Goal: Communication & Community: Answer question/provide support

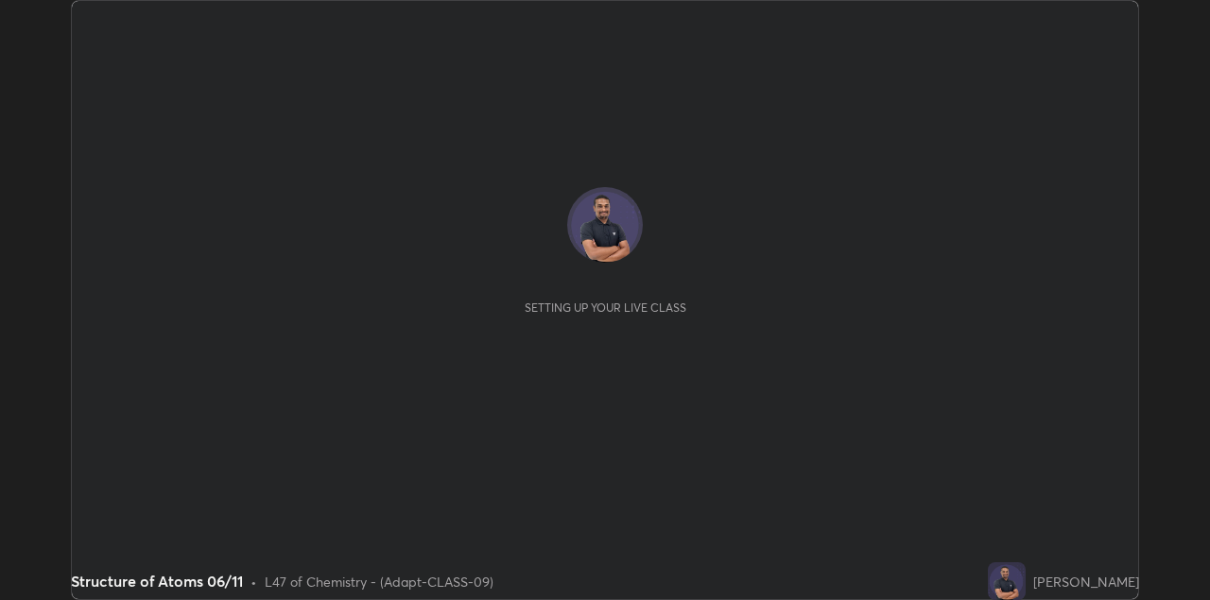
scroll to position [600, 1209]
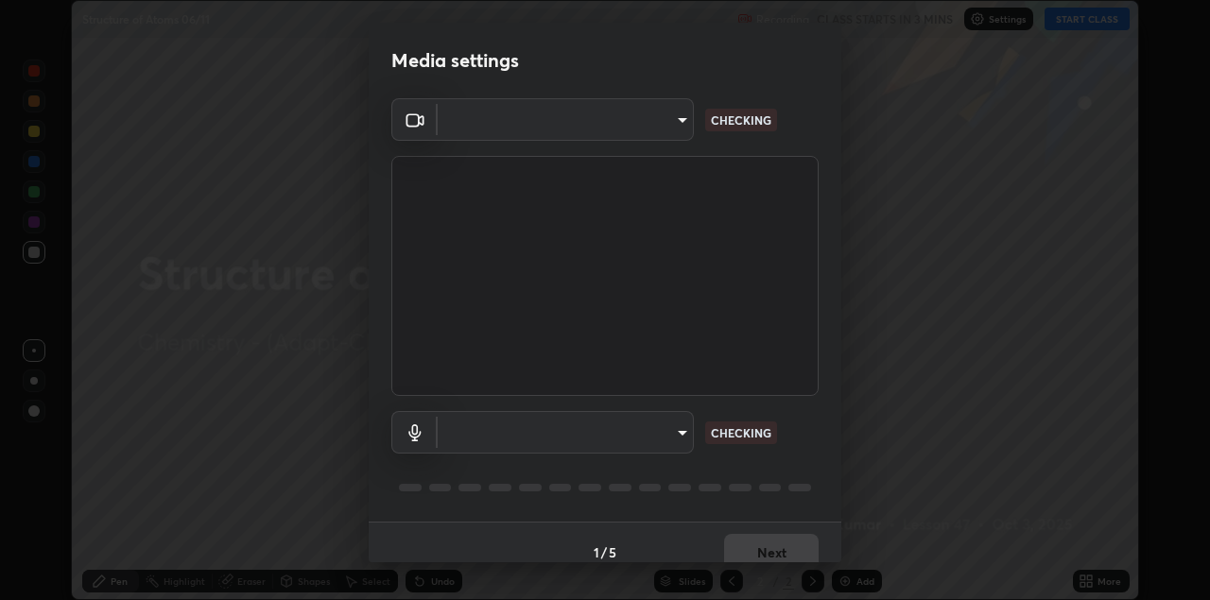
click at [657, 130] on body "Erase all Structure of Atoms 06/11 Recording CLASS STARTS IN 3 MINS Settings ST…" at bounding box center [605, 300] width 1210 height 600
type input "328e6f2585a3e25061caa5f7d933288efad2554777a51eb926c3b8af65148c91"
type input "8561d0645ec67383fa690b6bf58298da522add8bf1cd43f27a04a8968649231f"
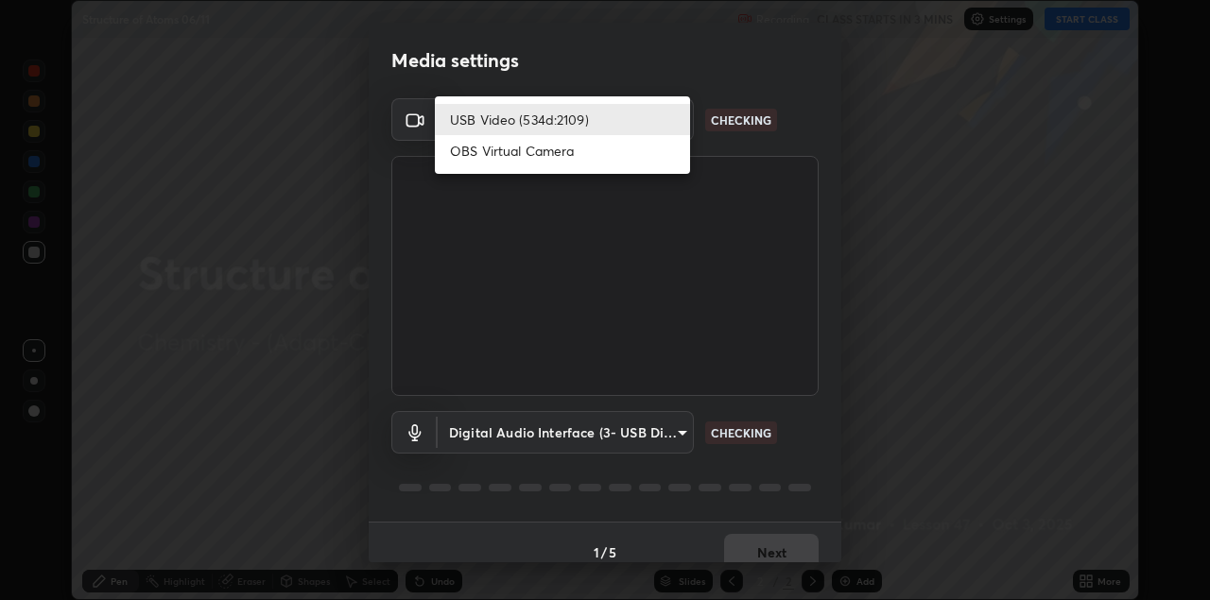
click at [650, 124] on li "USB Video (534d:2109)" at bounding box center [562, 119] width 255 height 31
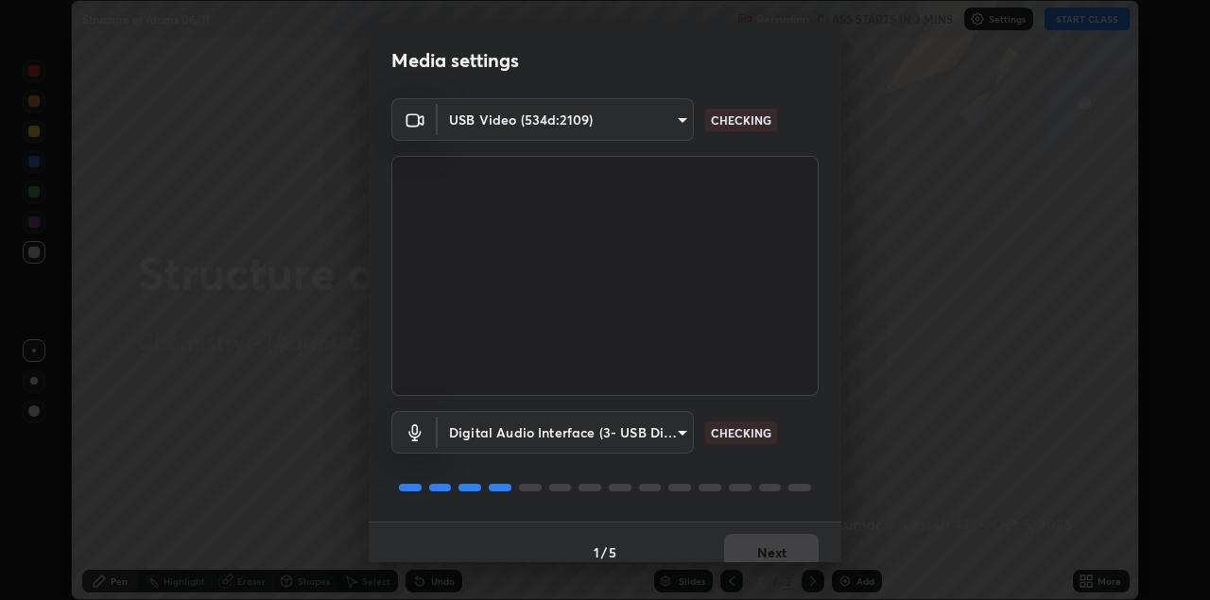
scroll to position [19, 0]
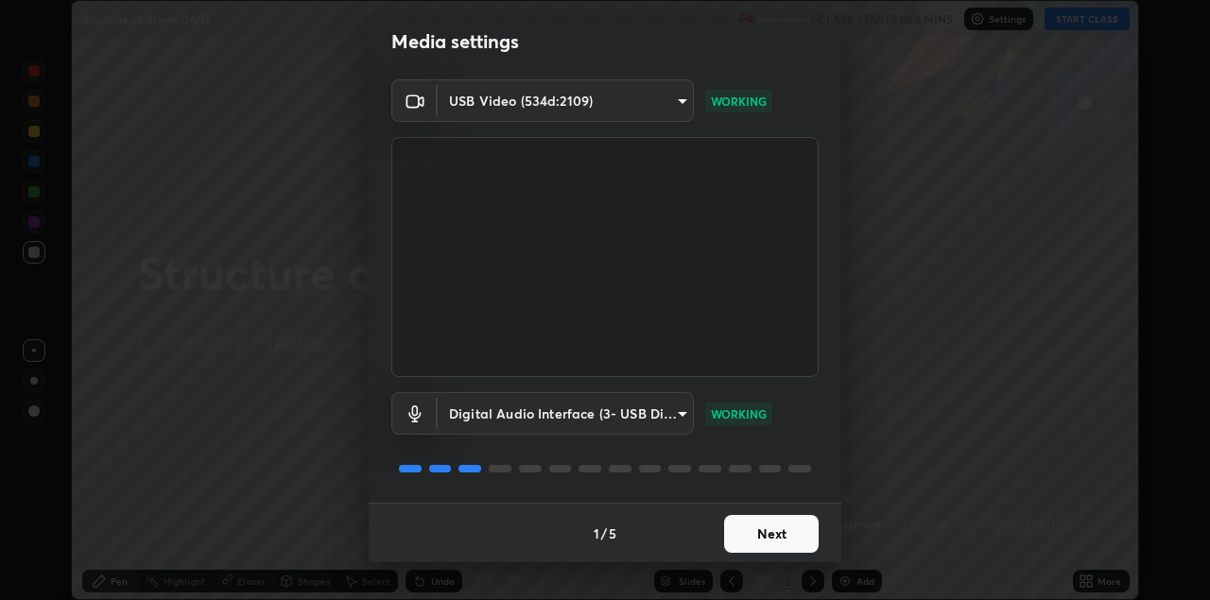
click at [773, 534] on button "Next" at bounding box center [771, 534] width 95 height 38
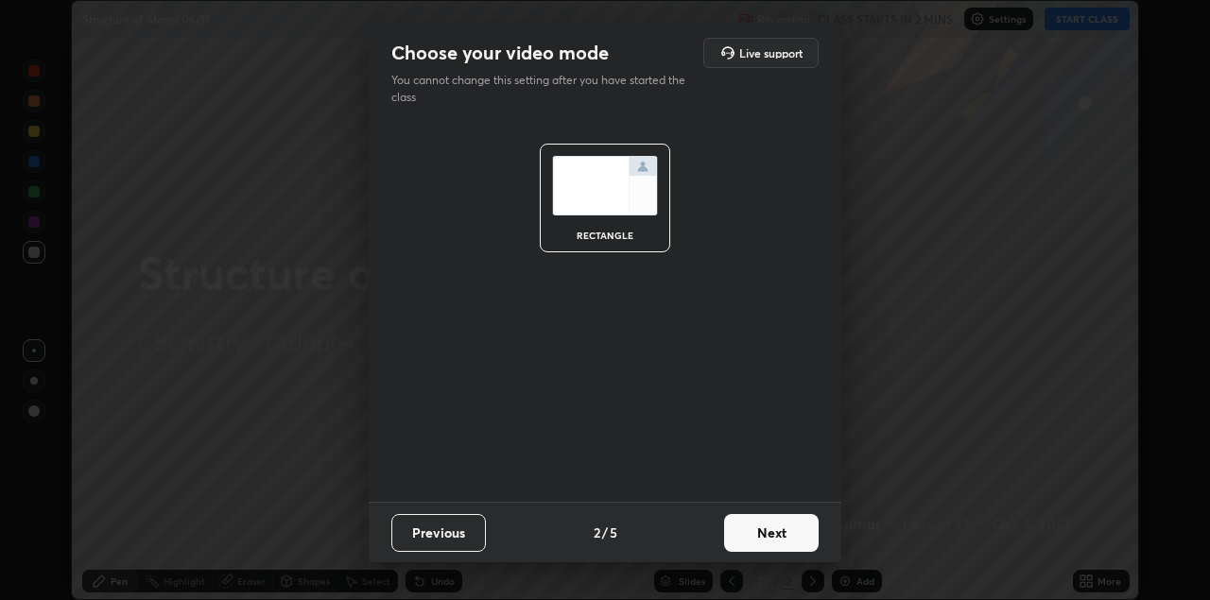
click at [789, 539] on button "Next" at bounding box center [771, 533] width 95 height 38
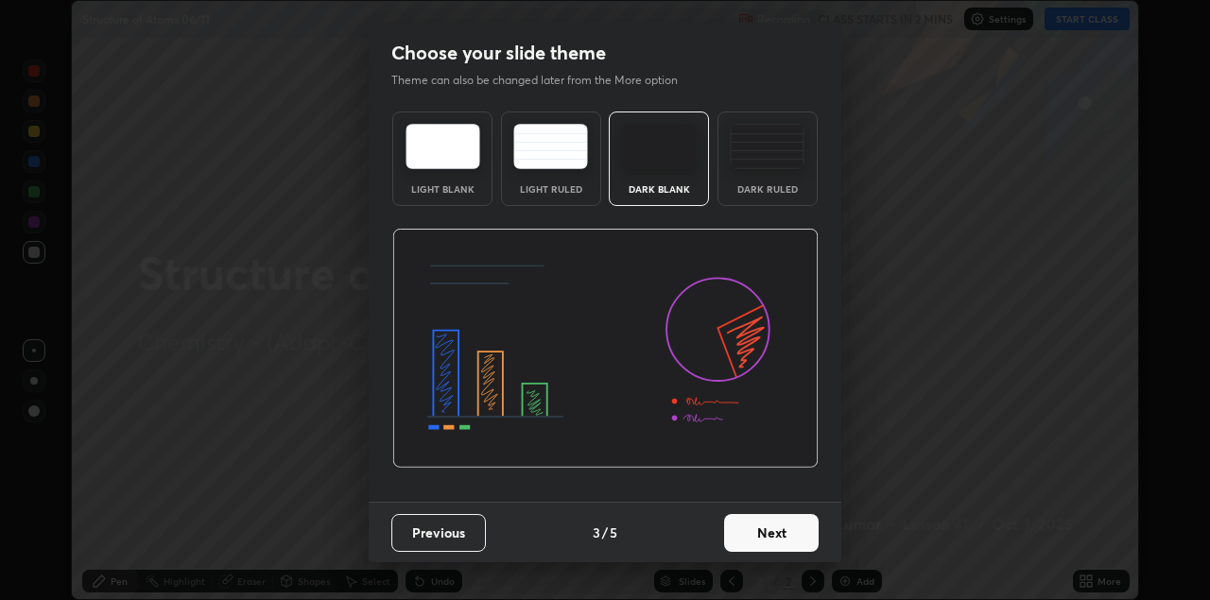
click at [798, 534] on button "Next" at bounding box center [771, 533] width 95 height 38
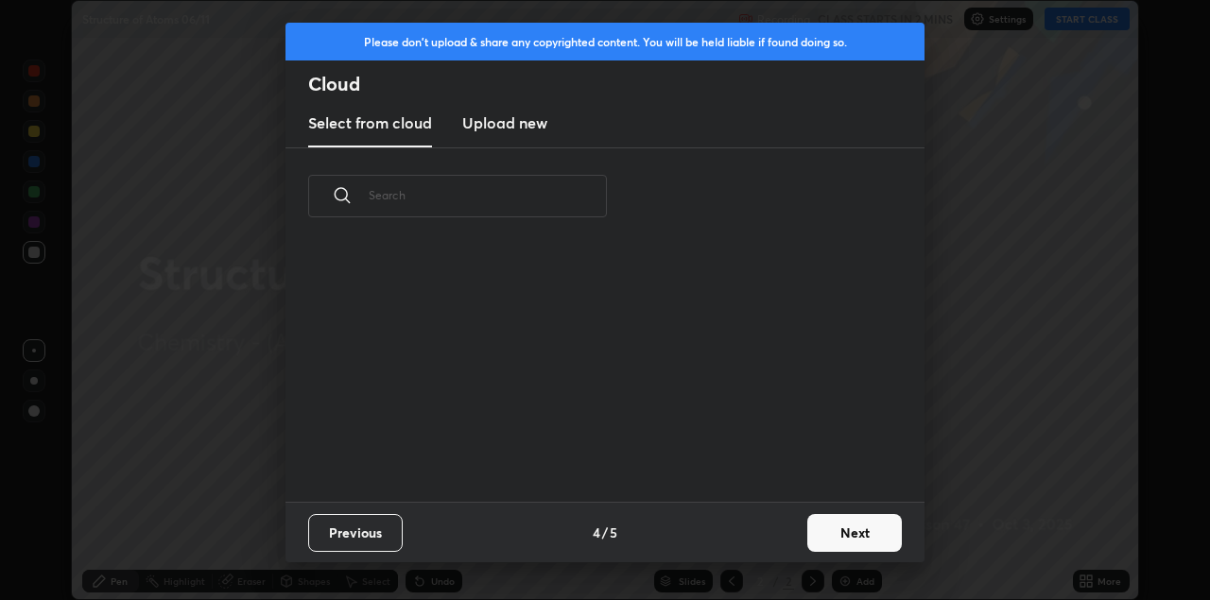
click at [822, 544] on button "Next" at bounding box center [854, 533] width 95 height 38
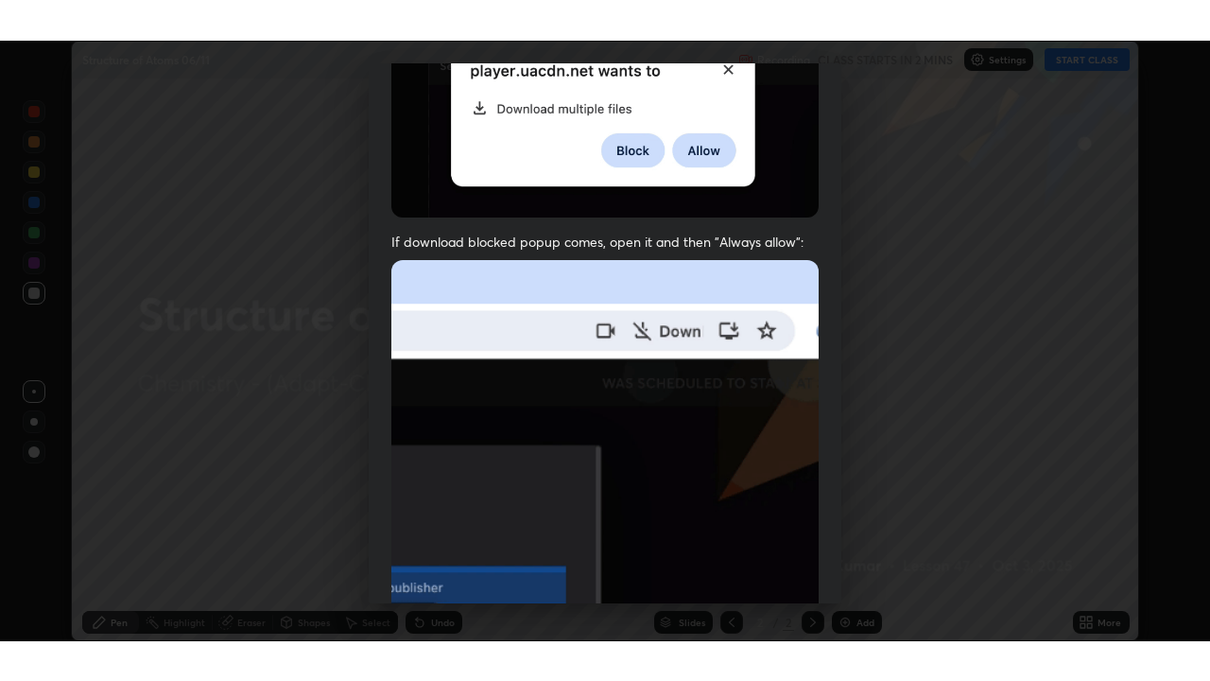
scroll to position [406, 0]
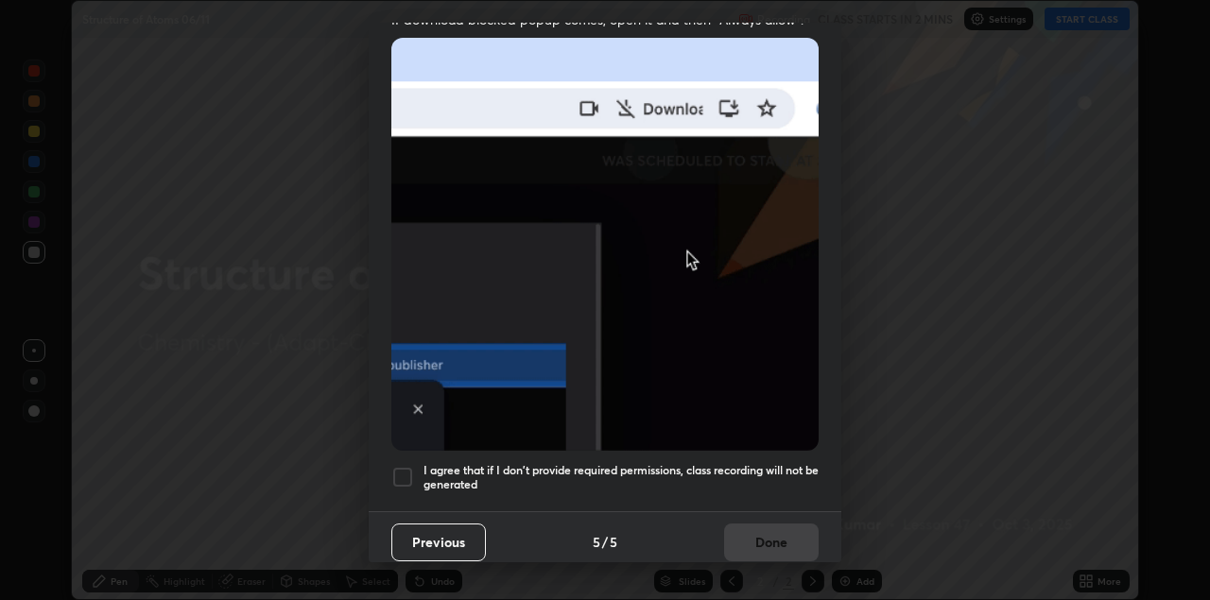
click at [409, 469] on div at bounding box center [402, 477] width 23 height 23
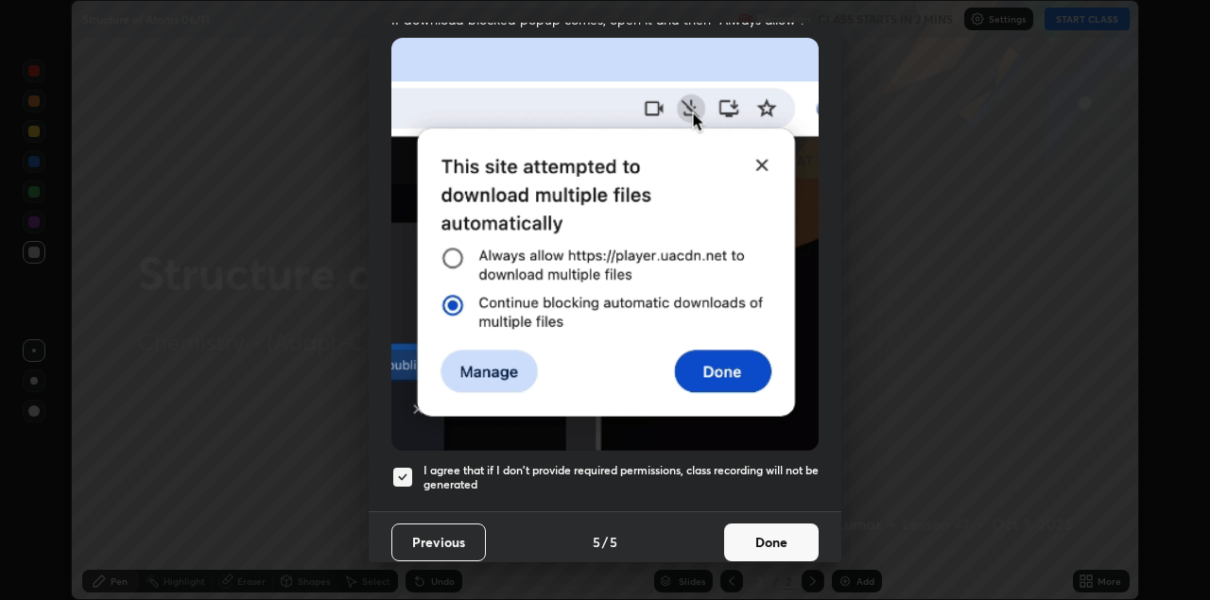
click at [764, 526] on button "Done" at bounding box center [771, 543] width 95 height 38
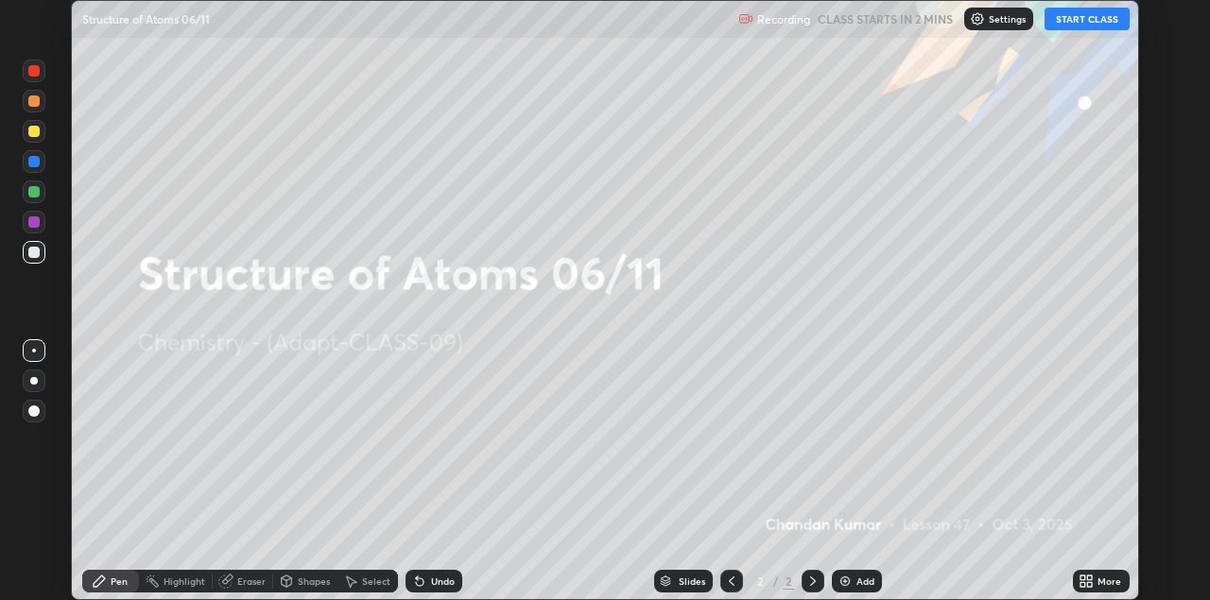
click at [1083, 585] on icon at bounding box center [1083, 584] width 5 height 5
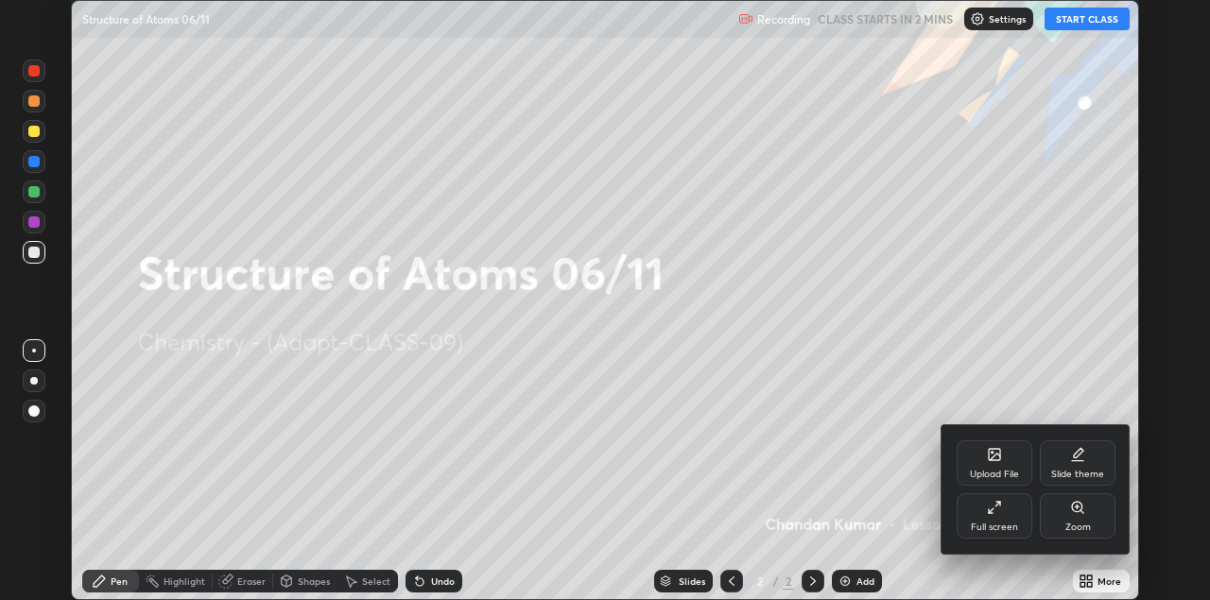
click at [1003, 528] on div "Full screen" at bounding box center [994, 527] width 47 height 9
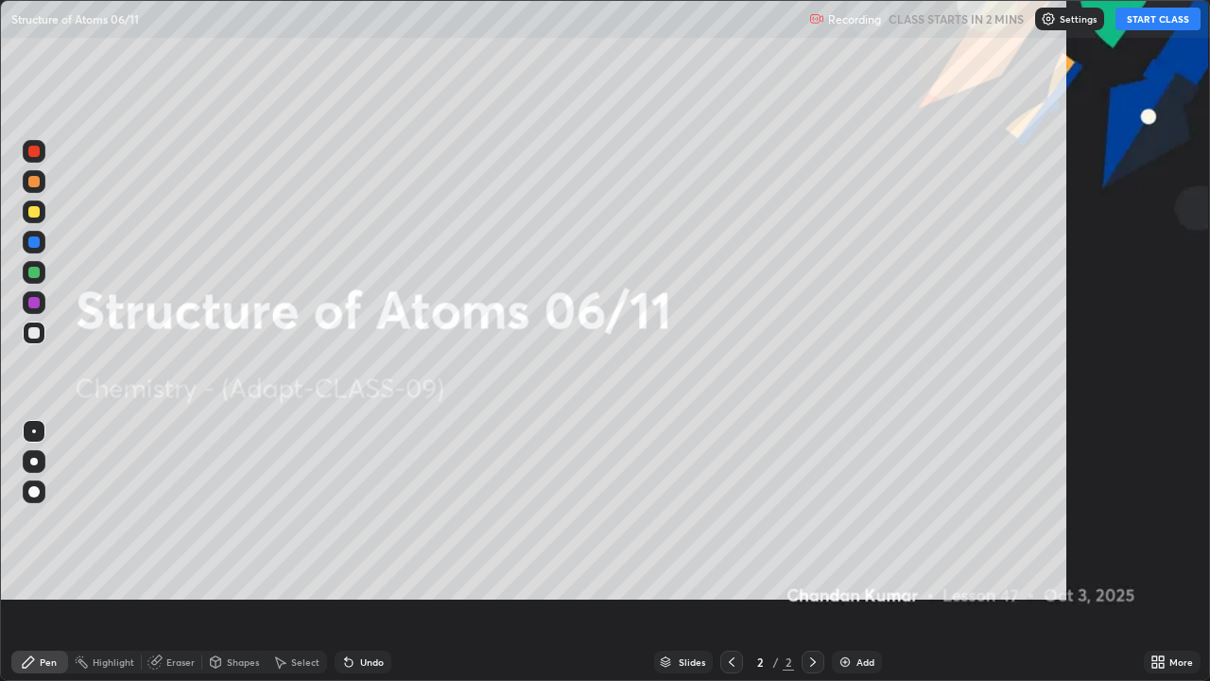
scroll to position [681, 1210]
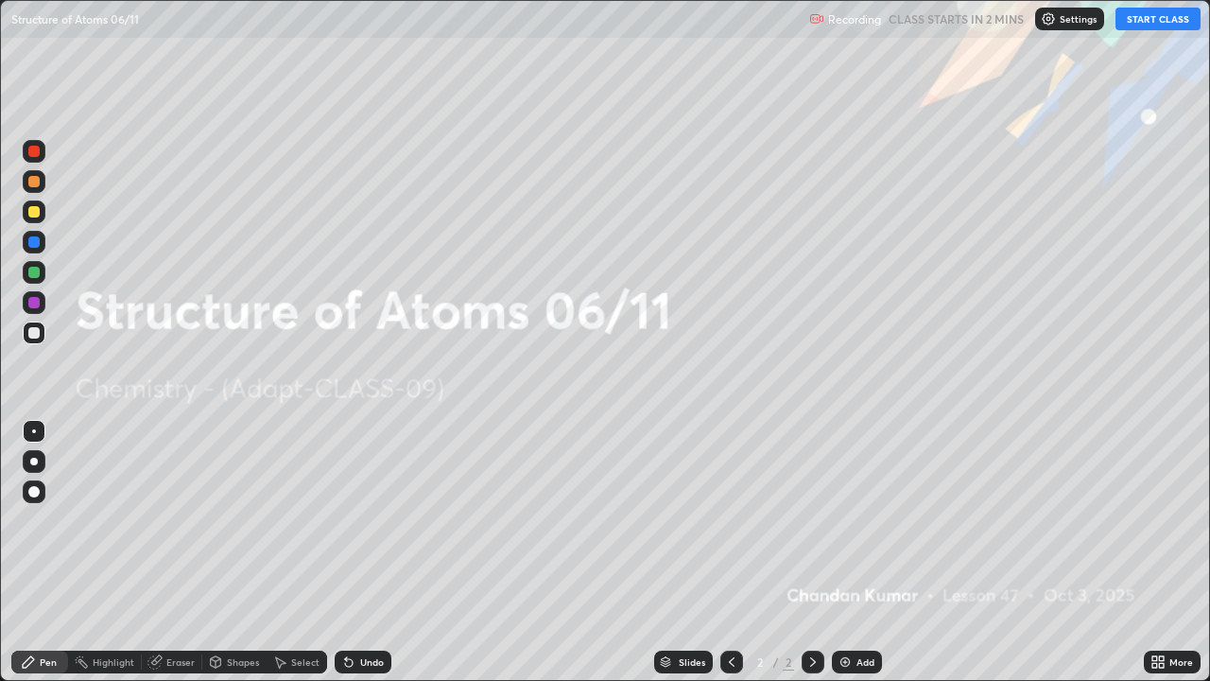
click at [1051, 16] on img at bounding box center [1048, 18] width 15 height 15
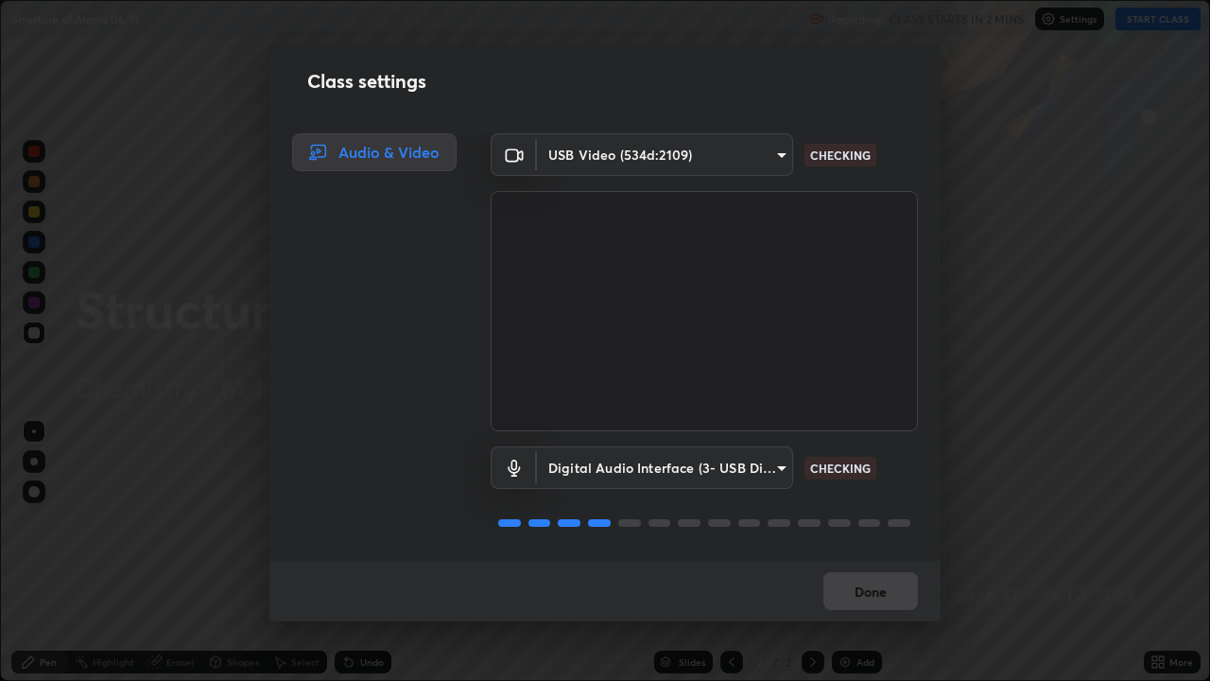
scroll to position [2, 0]
click at [870, 596] on button "Done" at bounding box center [870, 591] width 95 height 38
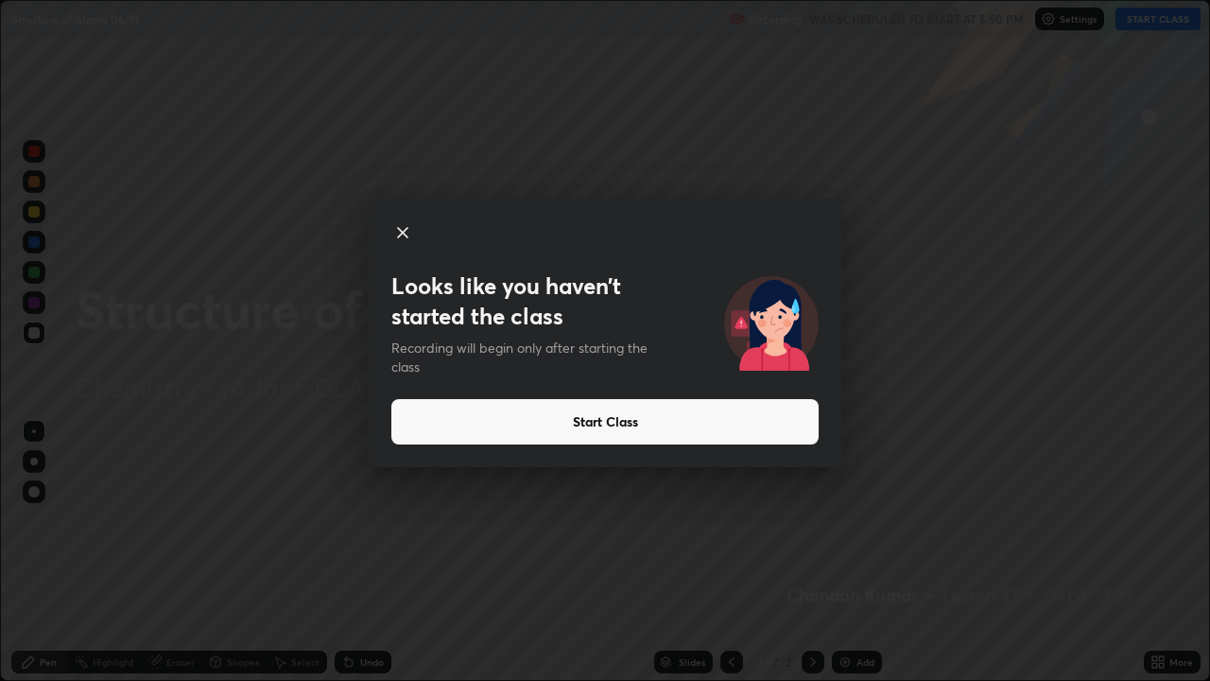
click at [697, 406] on button "Start Class" at bounding box center [604, 421] width 427 height 45
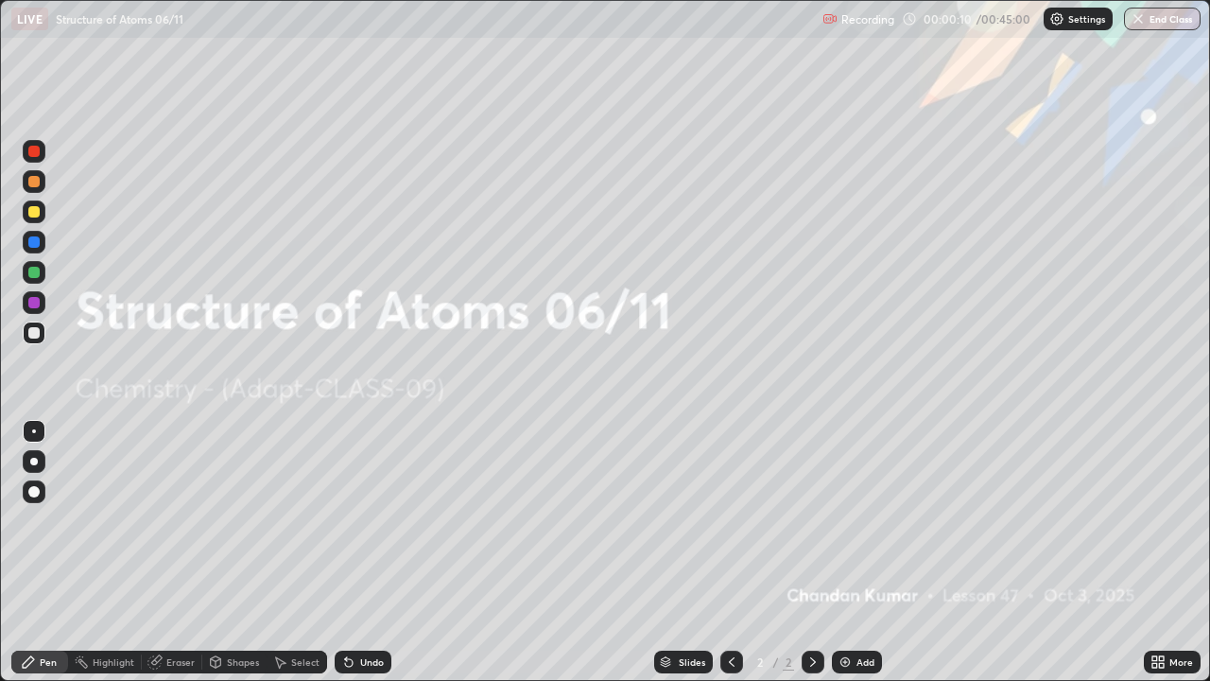
click at [862, 599] on div "Add" at bounding box center [865, 661] width 18 height 9
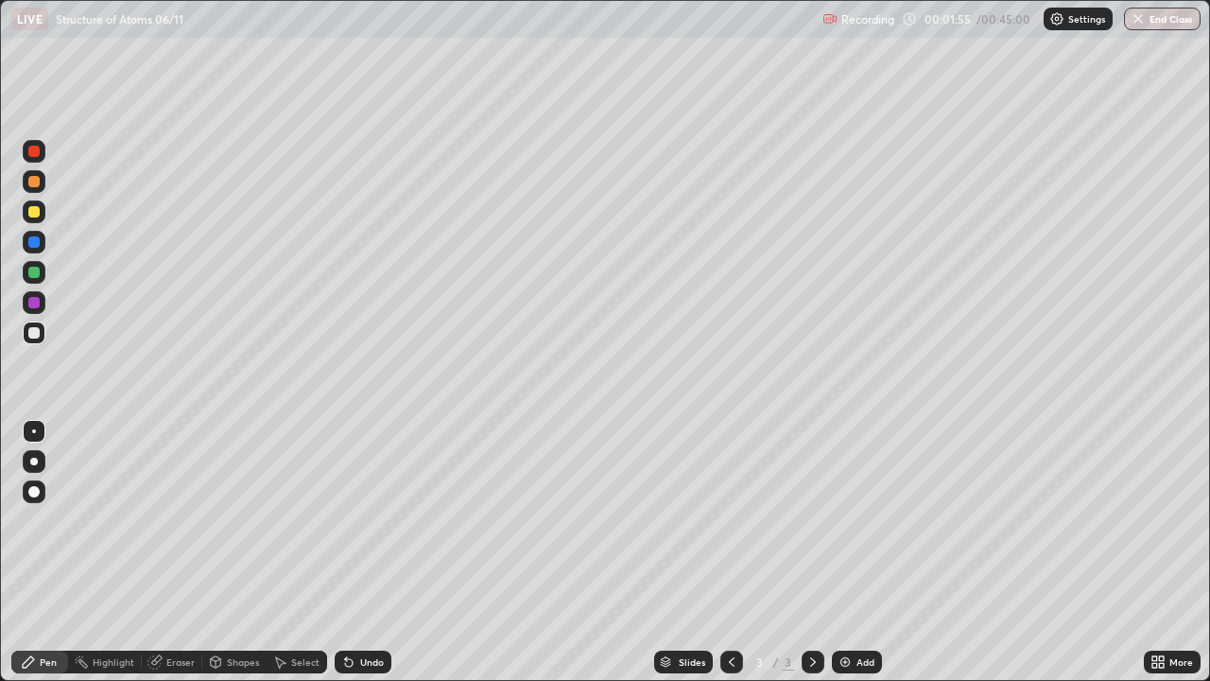
click at [102, 599] on div "Highlight" at bounding box center [114, 661] width 42 height 9
click at [5, 599] on div "Pen Highlight Eraser Shapes Select Undo Slides 3 / 3 Add More" at bounding box center [605, 662] width 1210 height 38
click at [49, 599] on div "Pen" at bounding box center [48, 661] width 17 height 9
click at [857, 599] on div "Add" at bounding box center [865, 661] width 18 height 9
click at [180, 599] on div "Eraser" at bounding box center [180, 661] width 28 height 9
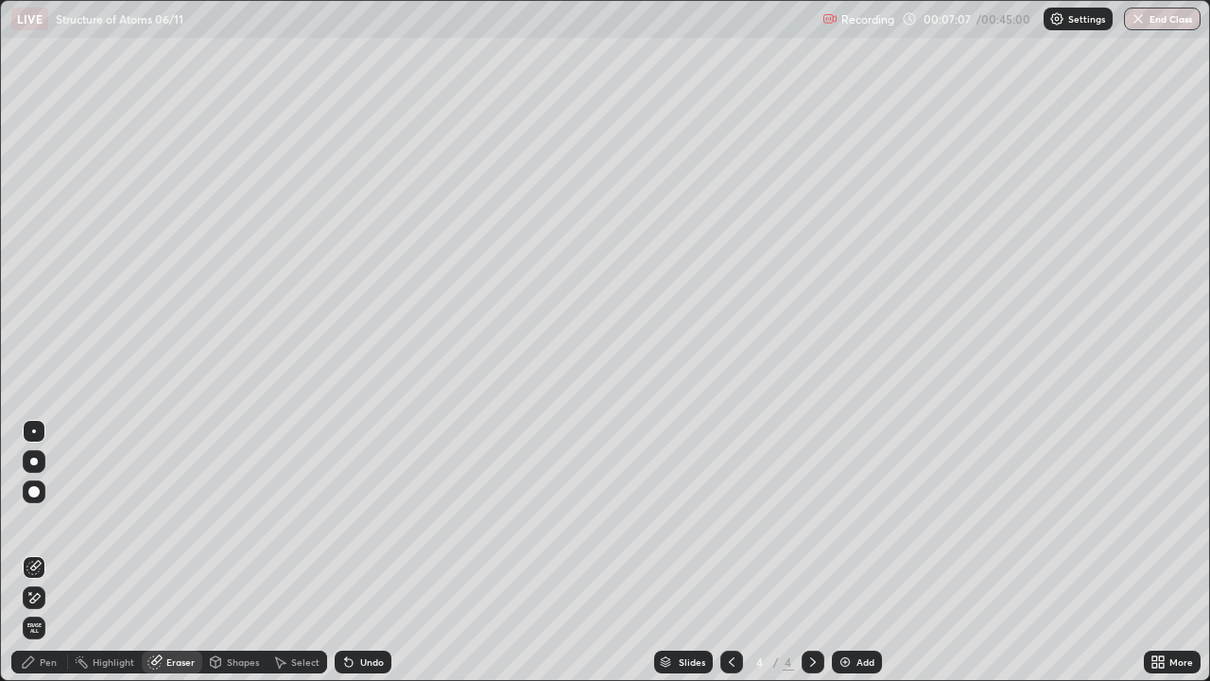
click at [48, 599] on div "Pen" at bounding box center [48, 661] width 17 height 9
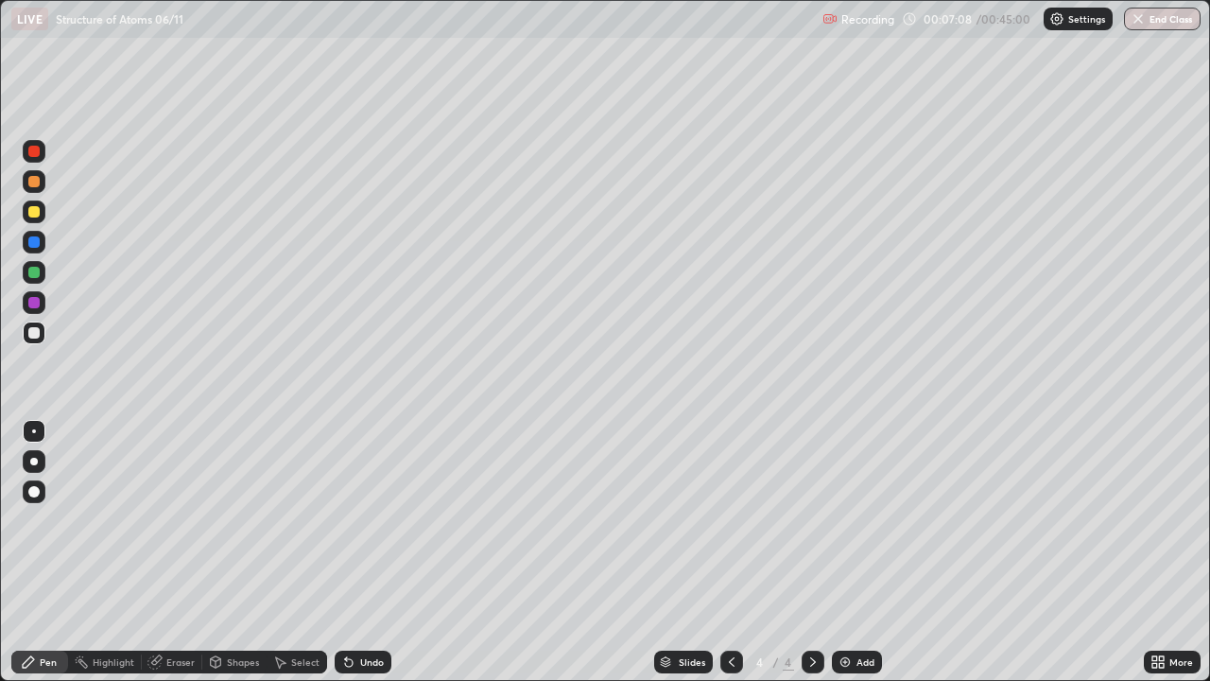
click at [230, 599] on div "Shapes" at bounding box center [243, 661] width 32 height 9
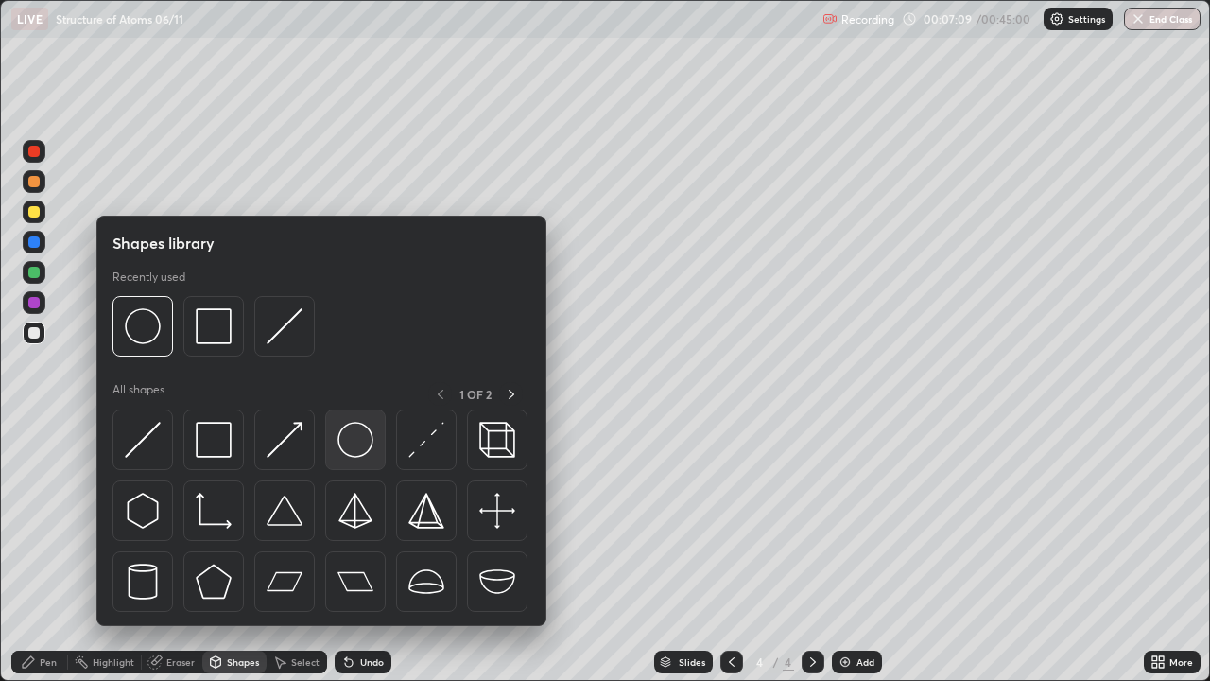
click at [355, 436] on img at bounding box center [355, 440] width 36 height 36
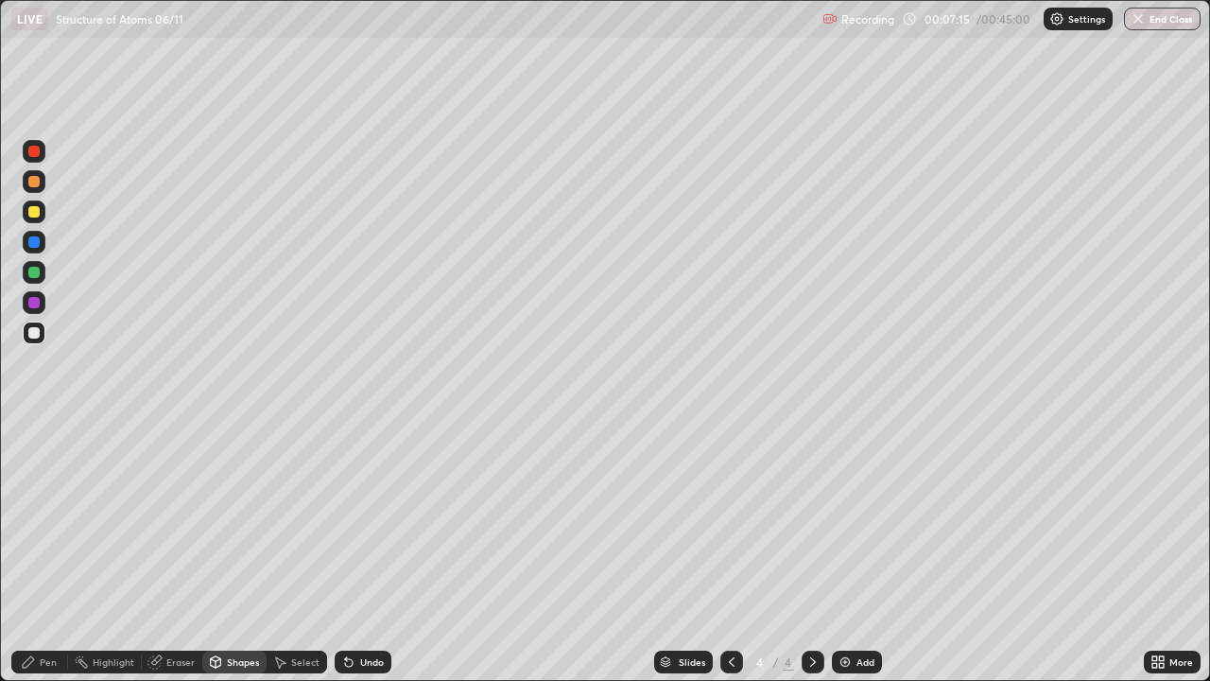
click at [43, 599] on div "Pen" at bounding box center [39, 661] width 57 height 23
click at [34, 276] on div at bounding box center [33, 272] width 11 height 11
click at [180, 599] on div "Eraser" at bounding box center [180, 661] width 28 height 9
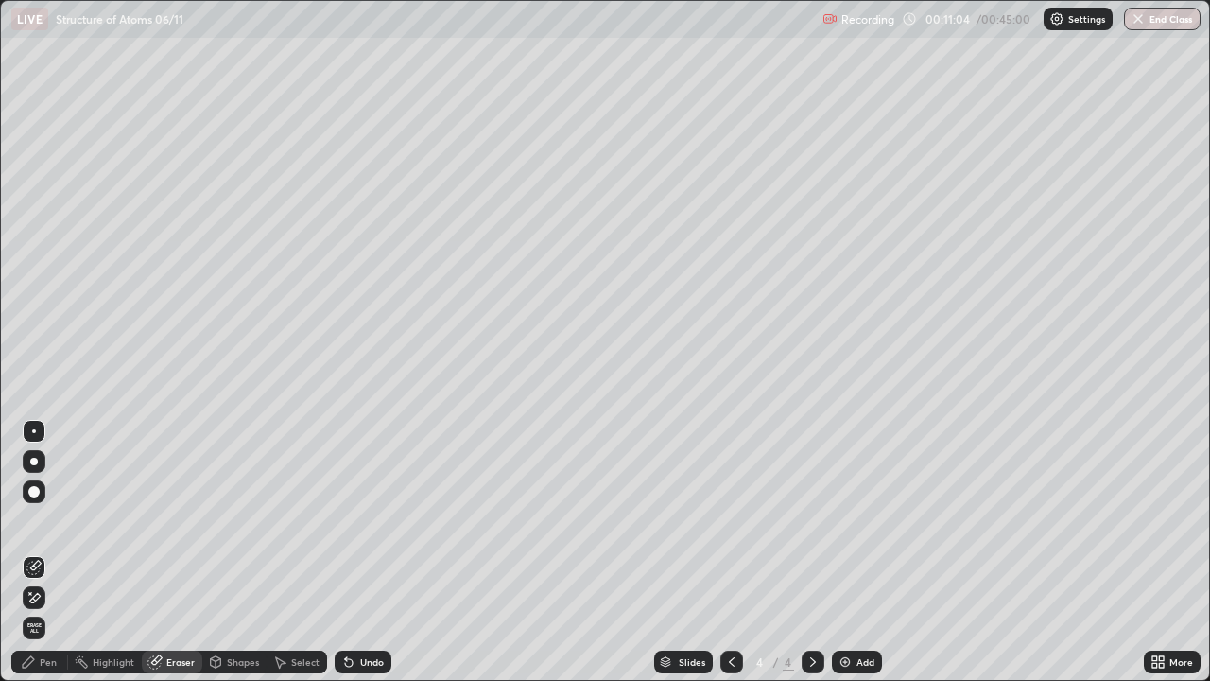
click at [49, 599] on div "Pen" at bounding box center [48, 661] width 17 height 9
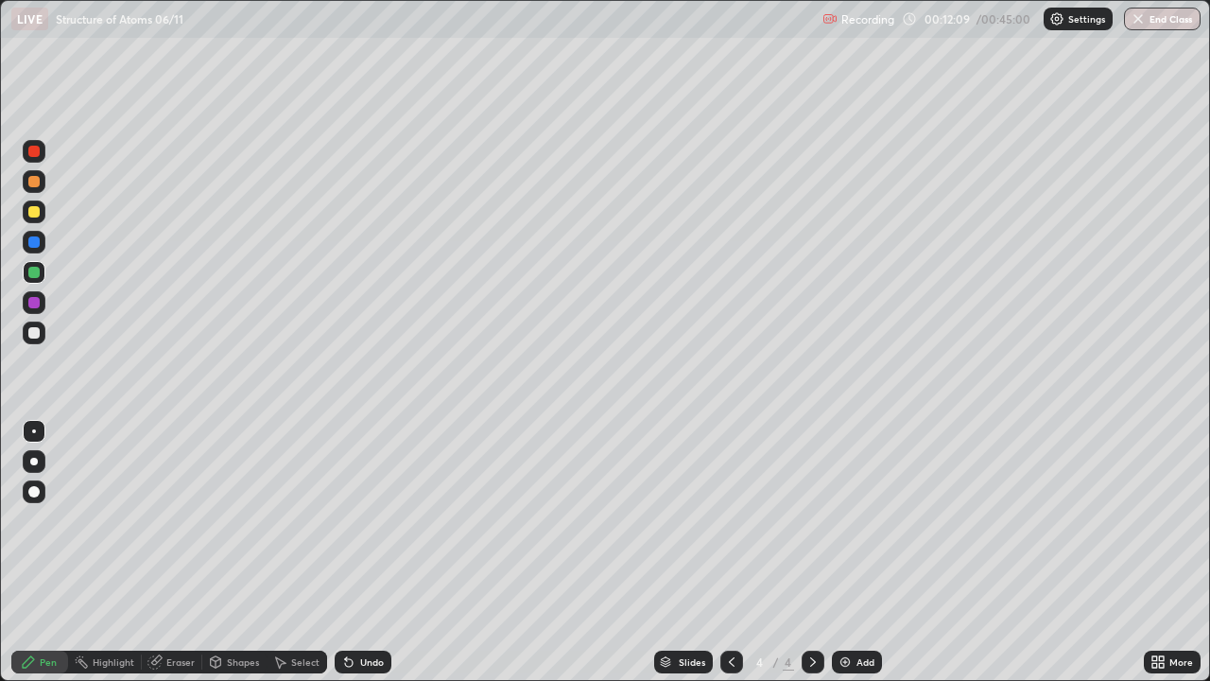
click at [854, 599] on div "Add" at bounding box center [857, 661] width 50 height 23
click at [41, 210] on div at bounding box center [34, 211] width 23 height 23
click at [0, 0] on div "LIVE Structure of Atoms 06/11 Recording 00:13:02 / 00:45:00 Settings End Class" at bounding box center [605, 19] width 1210 height 38
click at [32, 270] on div at bounding box center [33, 272] width 11 height 11
click at [187, 599] on div "Eraser" at bounding box center [172, 661] width 61 height 23
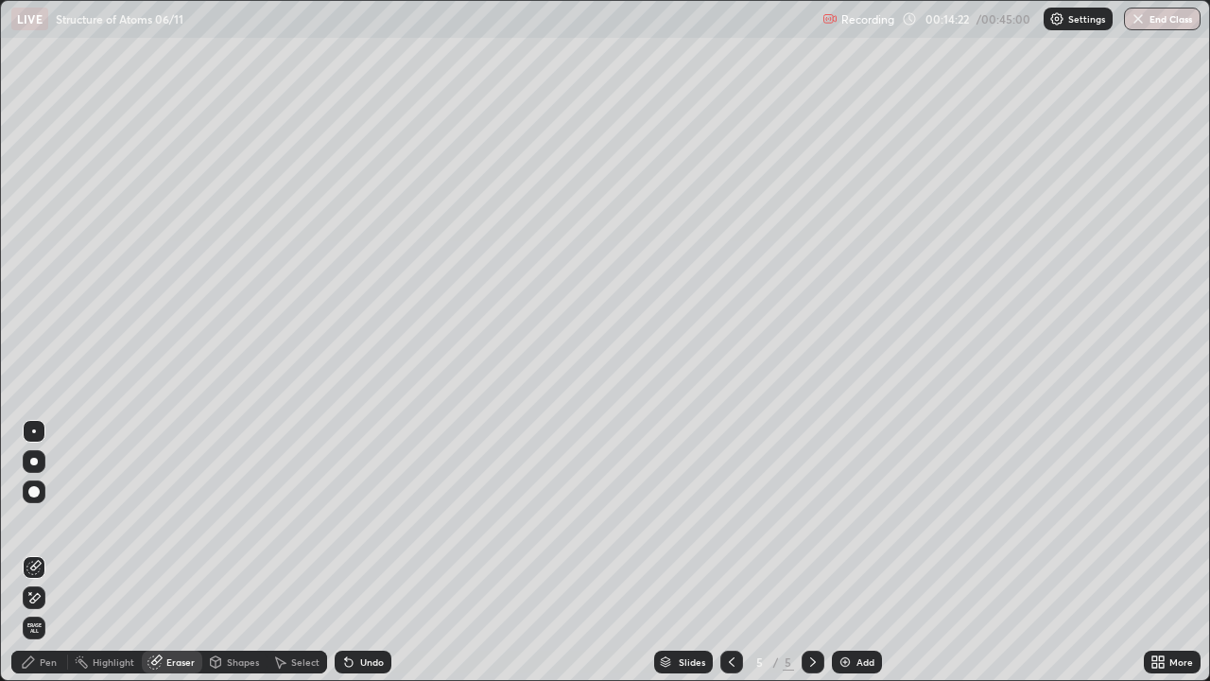
click at [57, 599] on div "Pen" at bounding box center [39, 661] width 57 height 23
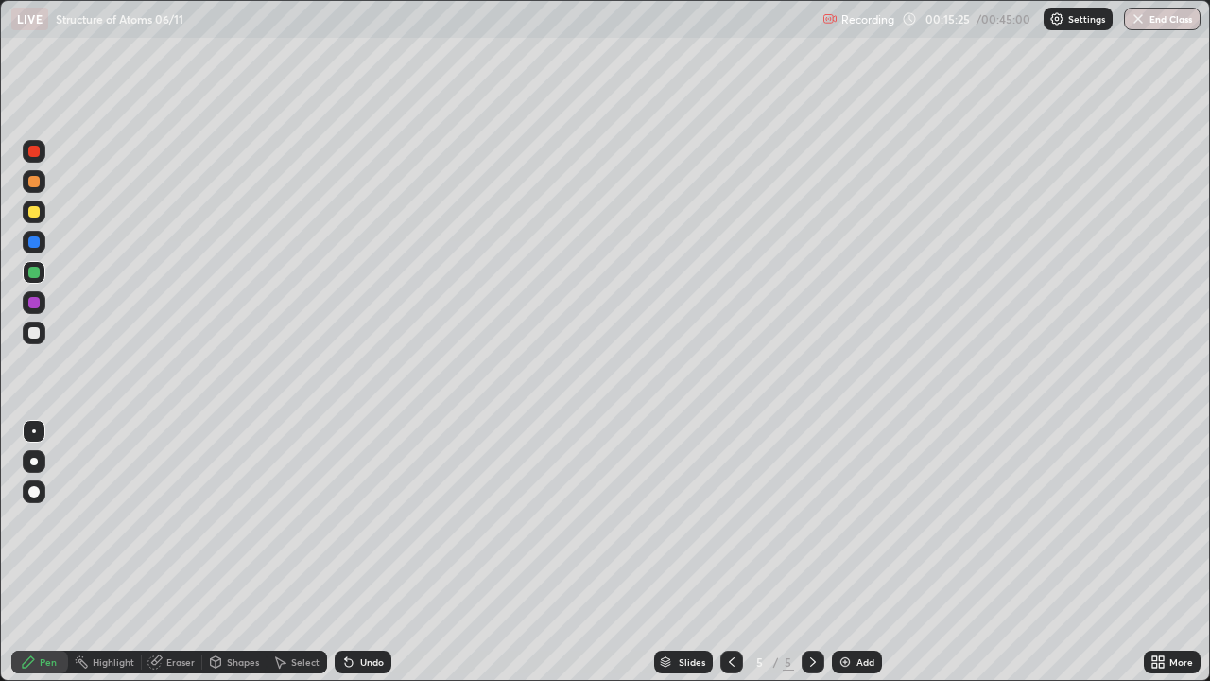
click at [187, 599] on div "Eraser" at bounding box center [180, 661] width 28 height 9
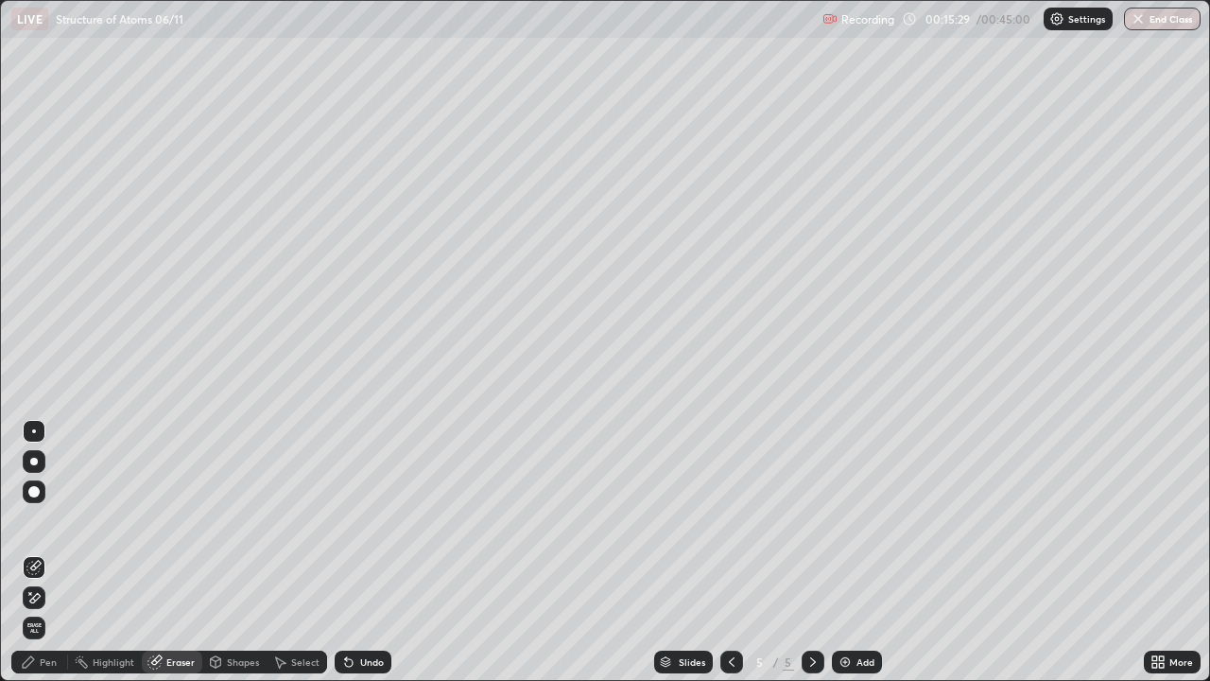
click at [46, 599] on div "Pen" at bounding box center [48, 661] width 17 height 9
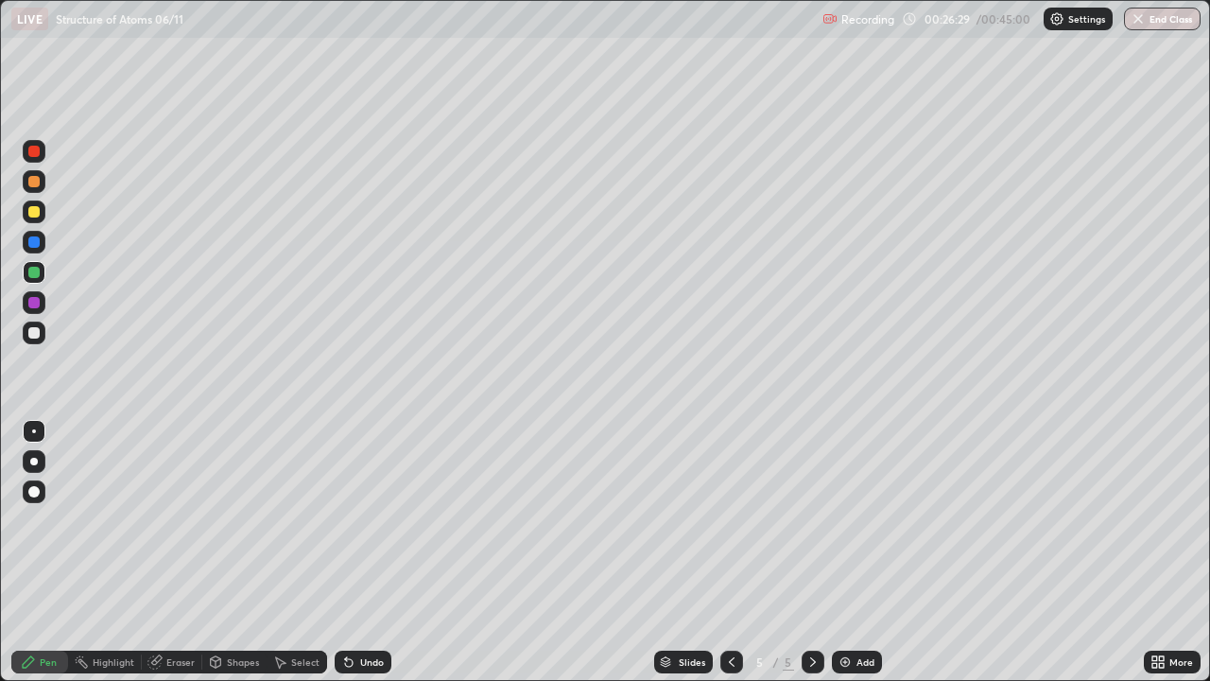
click at [863, 599] on div "Add" at bounding box center [865, 661] width 18 height 9
click at [177, 599] on div "Eraser" at bounding box center [180, 661] width 28 height 9
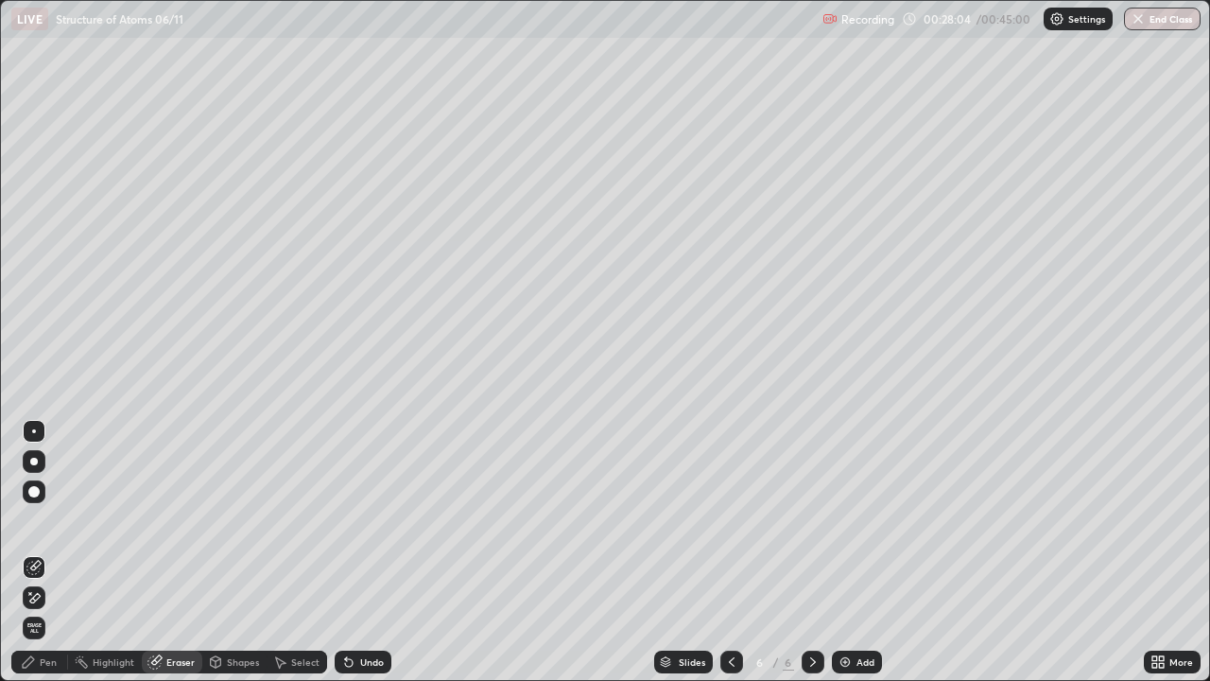
click at [45, 599] on div "Pen" at bounding box center [48, 661] width 17 height 9
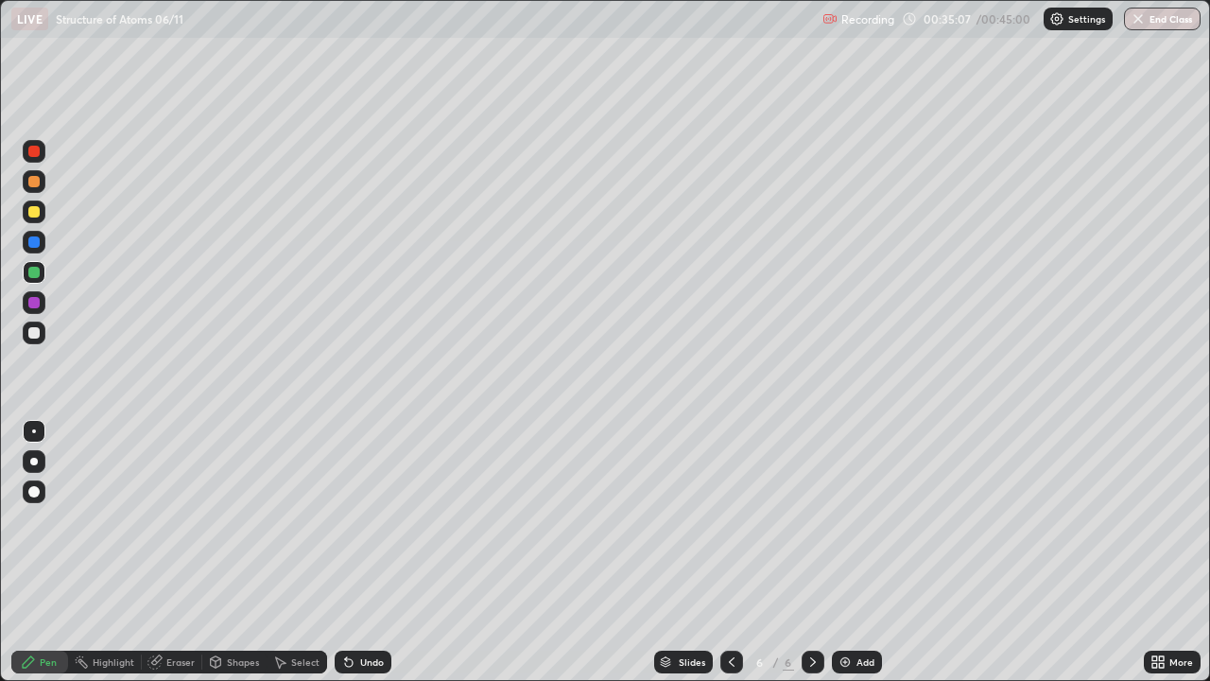
click at [153, 599] on icon at bounding box center [154, 662] width 12 height 12
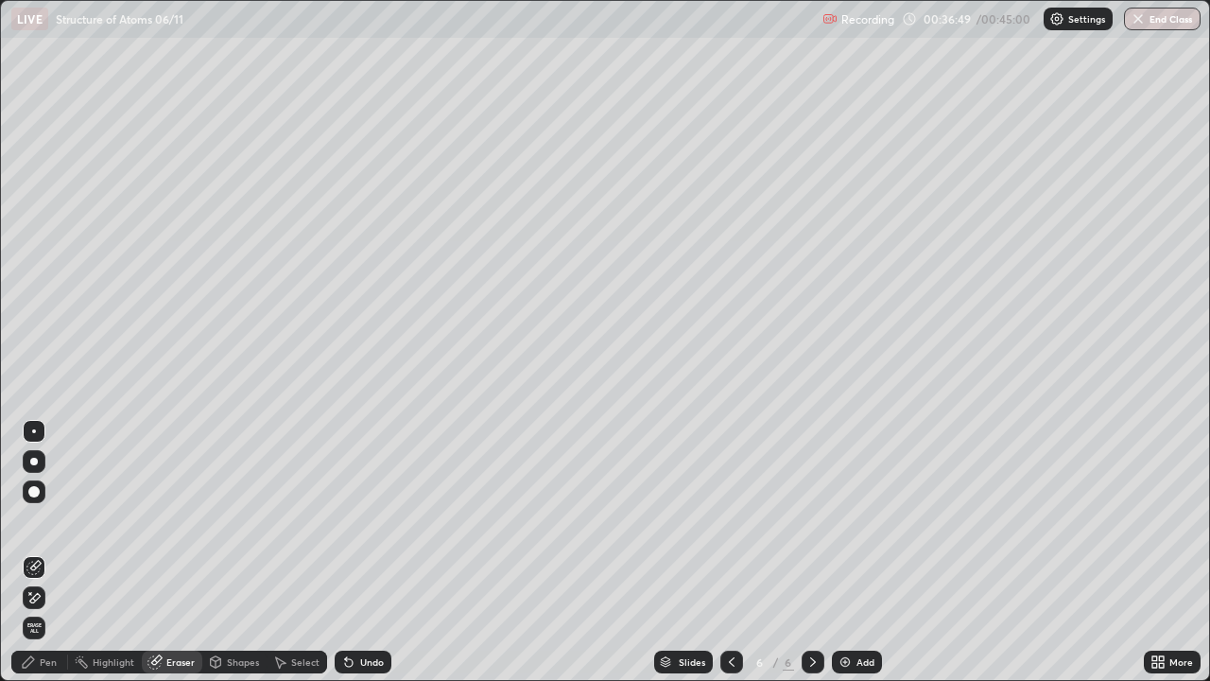
click at [51, 599] on div "Pen" at bounding box center [48, 661] width 17 height 9
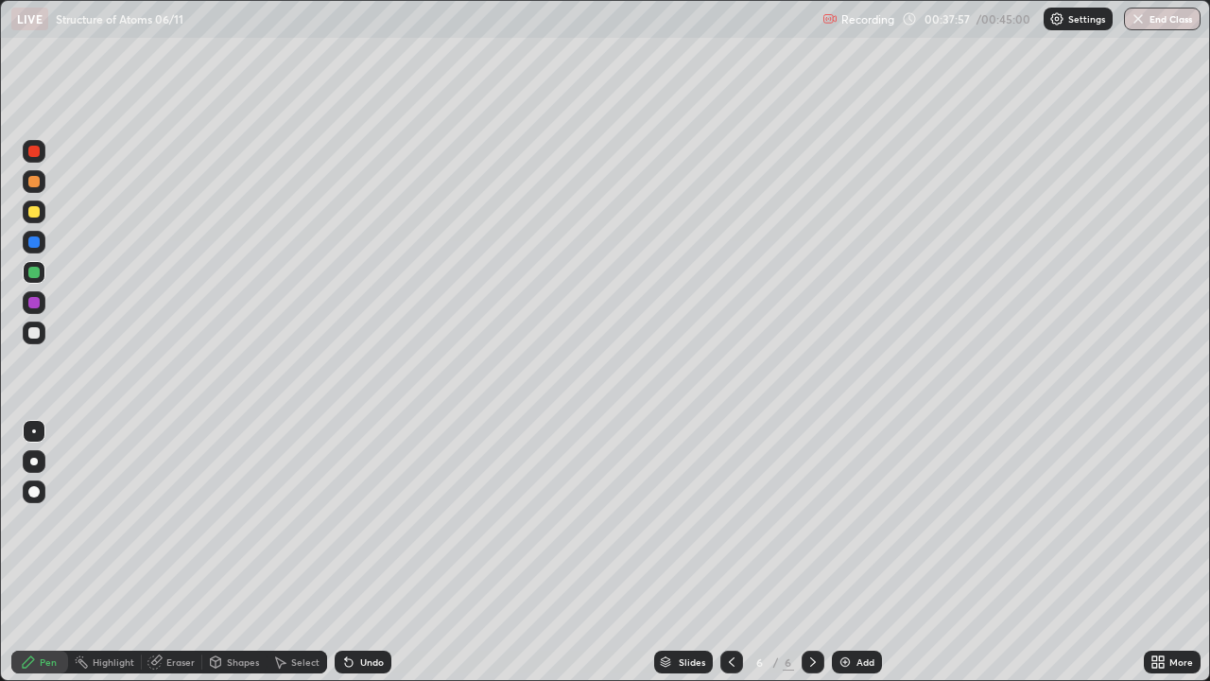
click at [178, 599] on div "Eraser" at bounding box center [180, 661] width 28 height 9
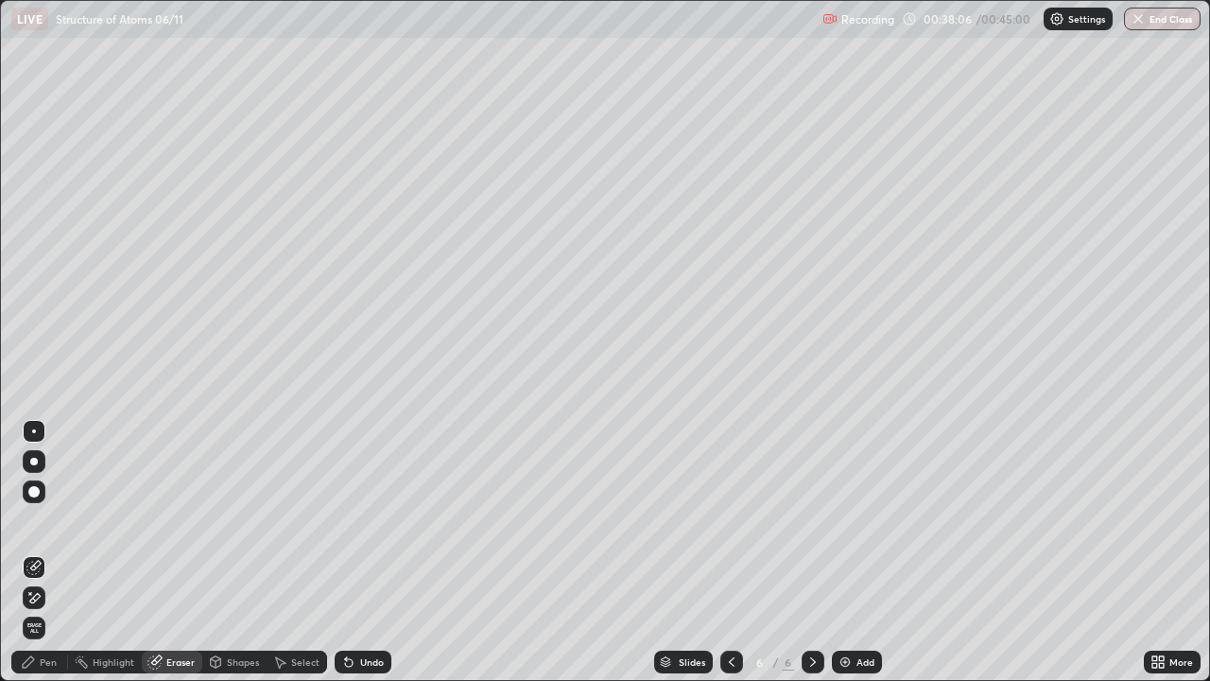
click at [46, 599] on div "Pen" at bounding box center [48, 661] width 17 height 9
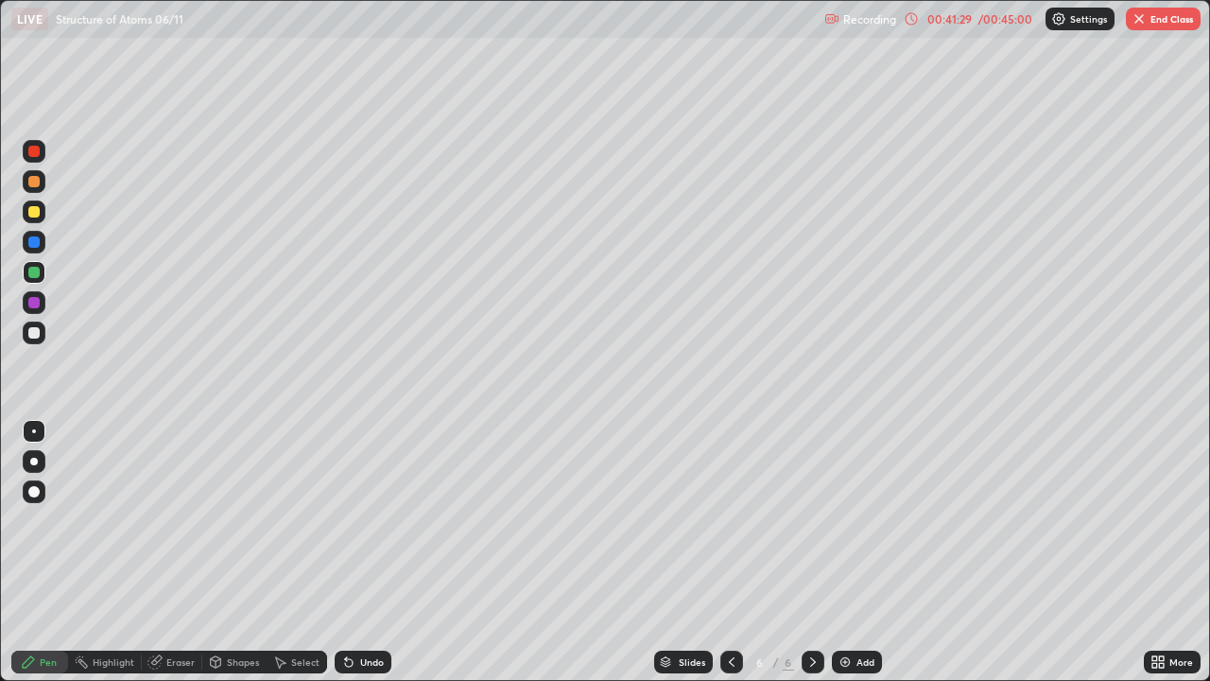
click at [1156, 18] on button "End Class" at bounding box center [1163, 19] width 75 height 23
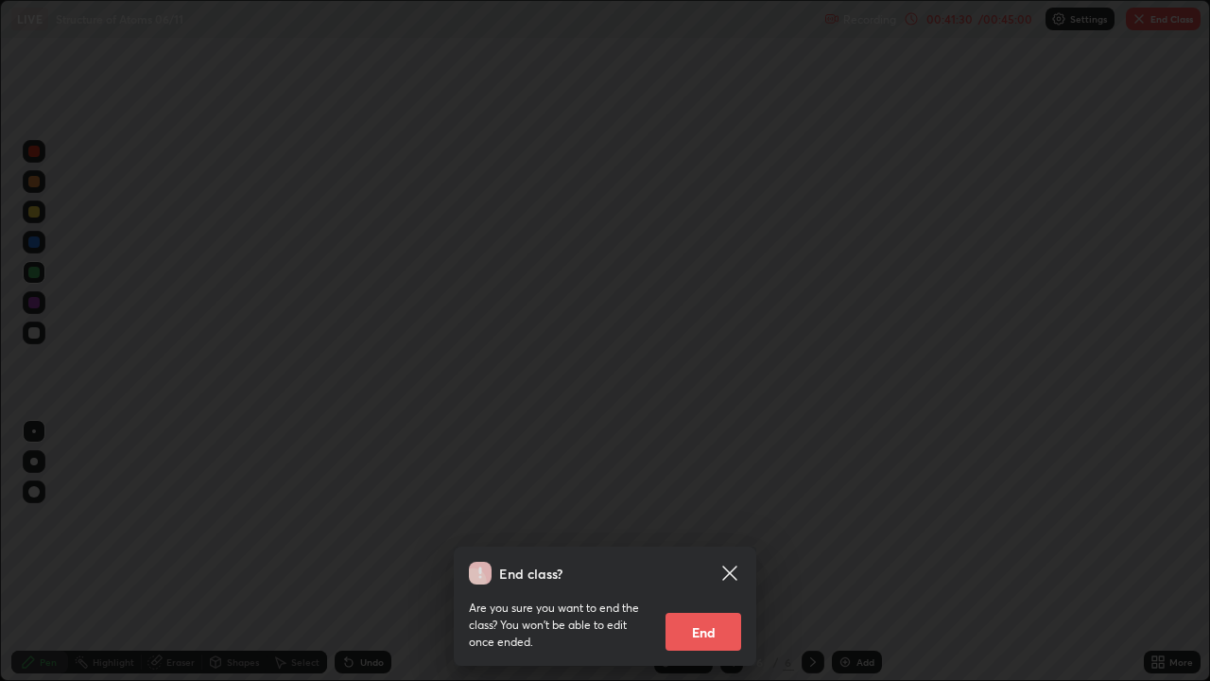
click at [714, 599] on button "End" at bounding box center [704, 632] width 76 height 38
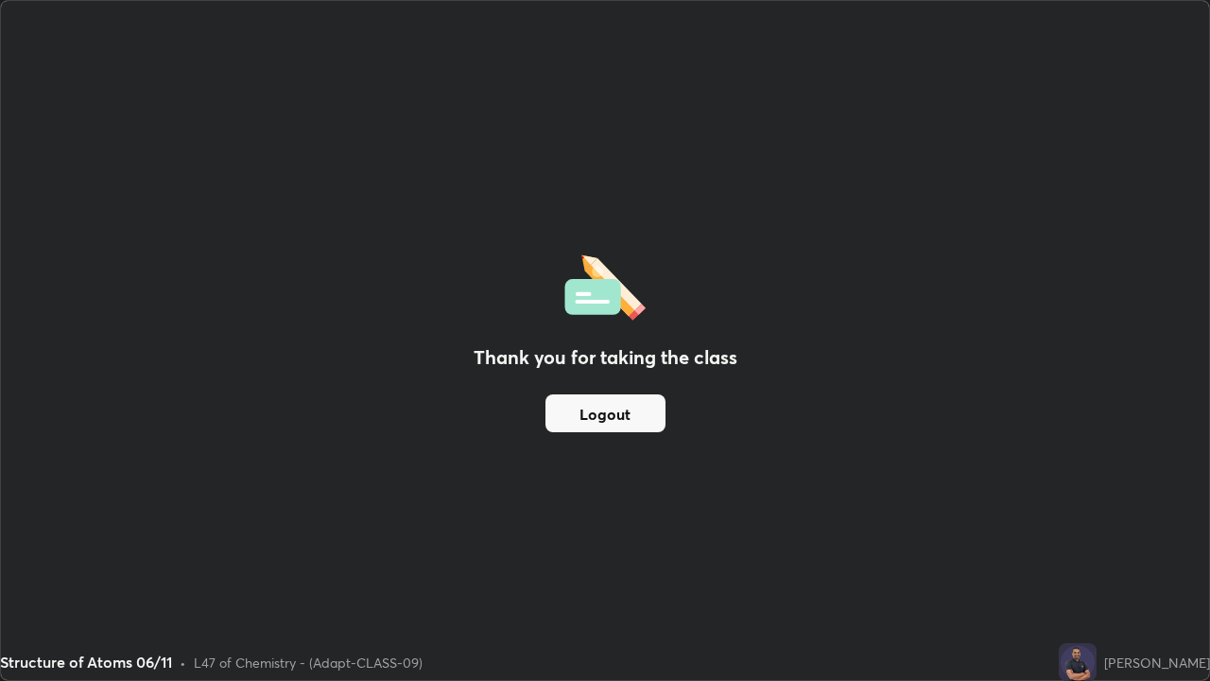
click at [578, 417] on button "Logout" at bounding box center [605, 413] width 120 height 38
